Goal: Find specific page/section: Find specific page/section

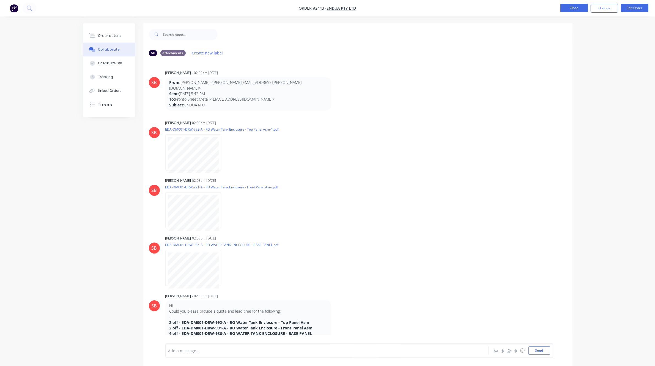
click at [573, 7] on button "Close" at bounding box center [574, 8] width 28 height 8
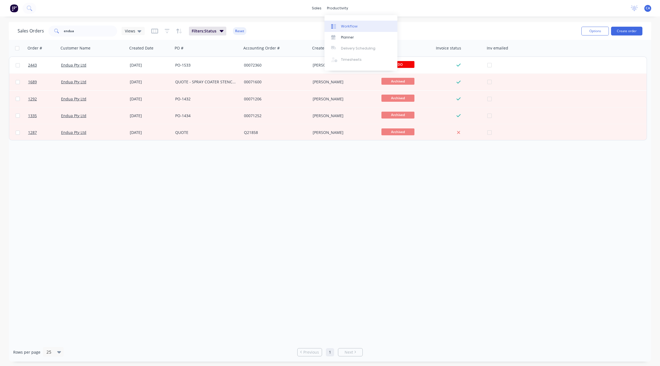
click at [342, 24] on div "Workflow" at bounding box center [349, 26] width 17 height 5
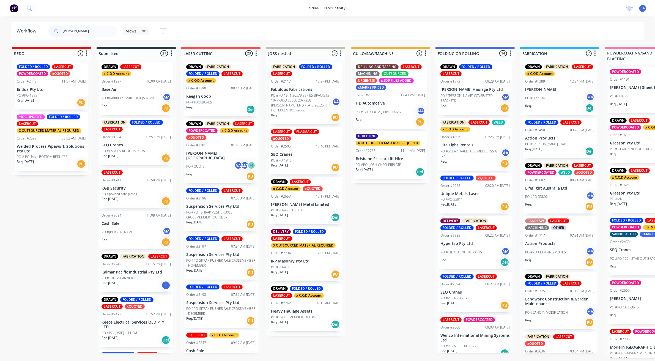
click at [87, 28] on input "COLE" at bounding box center [90, 31] width 54 height 11
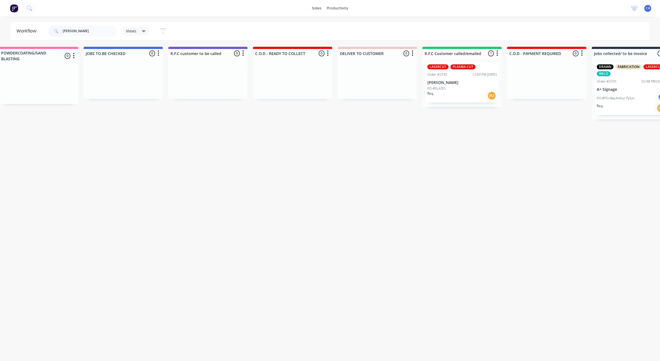
scroll to position [0, 639]
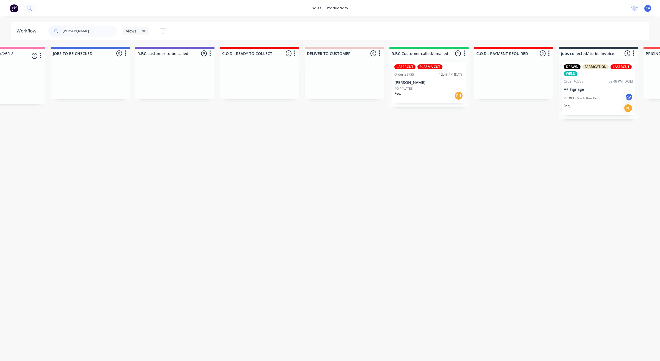
type input "COLE"
click at [432, 79] on div "LASERCUT PLASMA CUT Order #2735 12:43 PM 02/09/25 Cole Stott PO #PLATES Req. PU" at bounding box center [429, 82] width 74 height 40
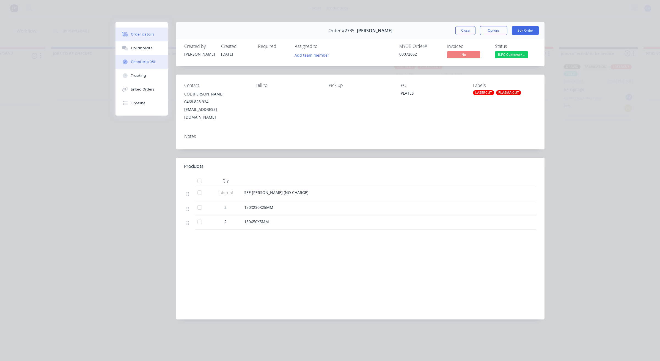
drag, startPoint x: 146, startPoint y: 51, endPoint x: 144, endPoint y: 54, distance: 4.2
click at [144, 54] on div "Order details Collaborate Checklists 0/0 Tracking Linked Orders Timeline" at bounding box center [142, 69] width 52 height 94
click at [147, 48] on div "Collaborate" at bounding box center [142, 48] width 22 height 5
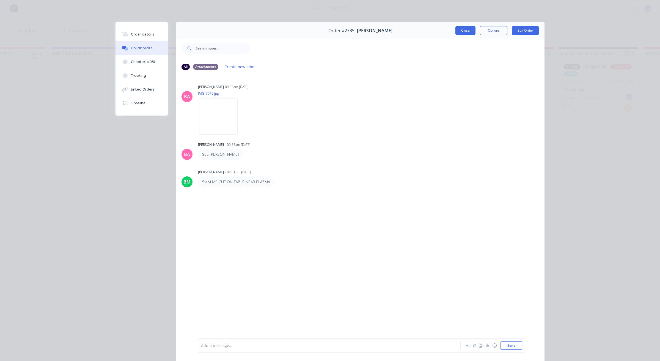
click at [456, 30] on button "Close" at bounding box center [466, 30] width 20 height 9
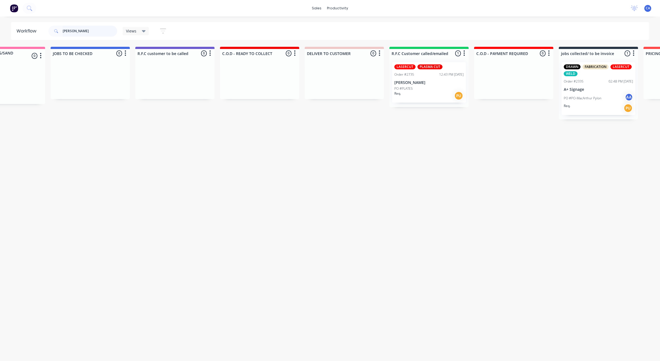
drag, startPoint x: 97, startPoint y: 28, endPoint x: 0, endPoint y: 18, distance: 97.6
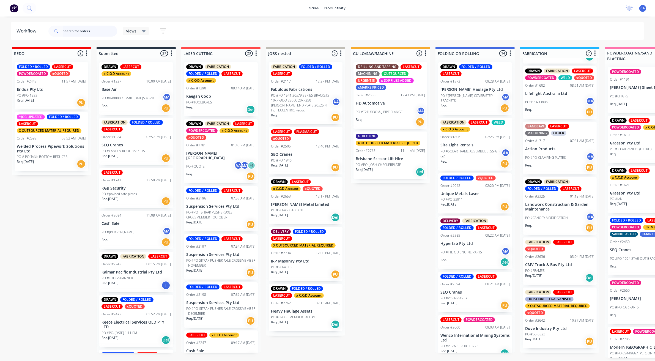
scroll to position [2, 0]
click at [550, 273] on div "PO #FRAMES" at bounding box center [559, 270] width 69 height 5
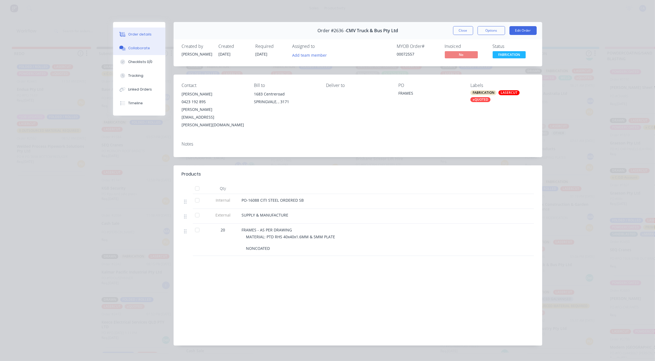
click at [142, 46] on div "Collaborate" at bounding box center [139, 48] width 22 height 5
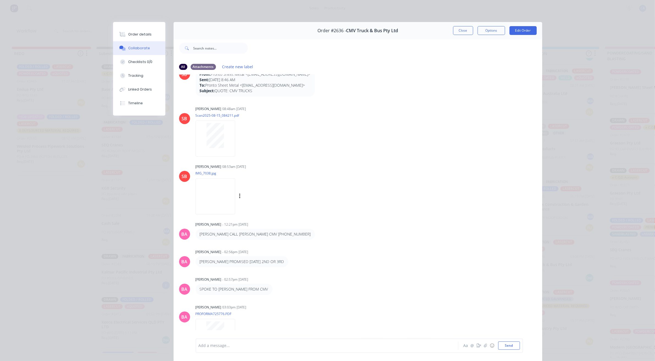
scroll to position [37, 0]
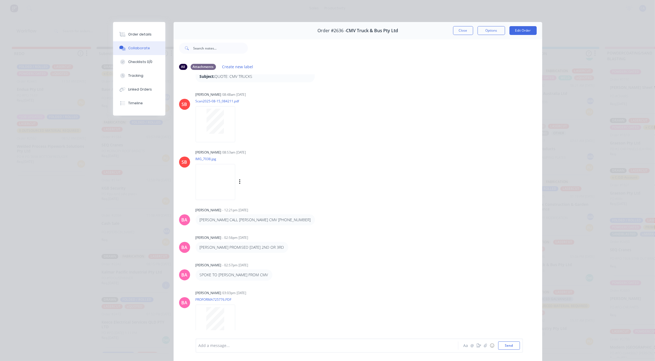
click at [218, 184] on img at bounding box center [216, 182] width 40 height 36
